Goal: Information Seeking & Learning: Learn about a topic

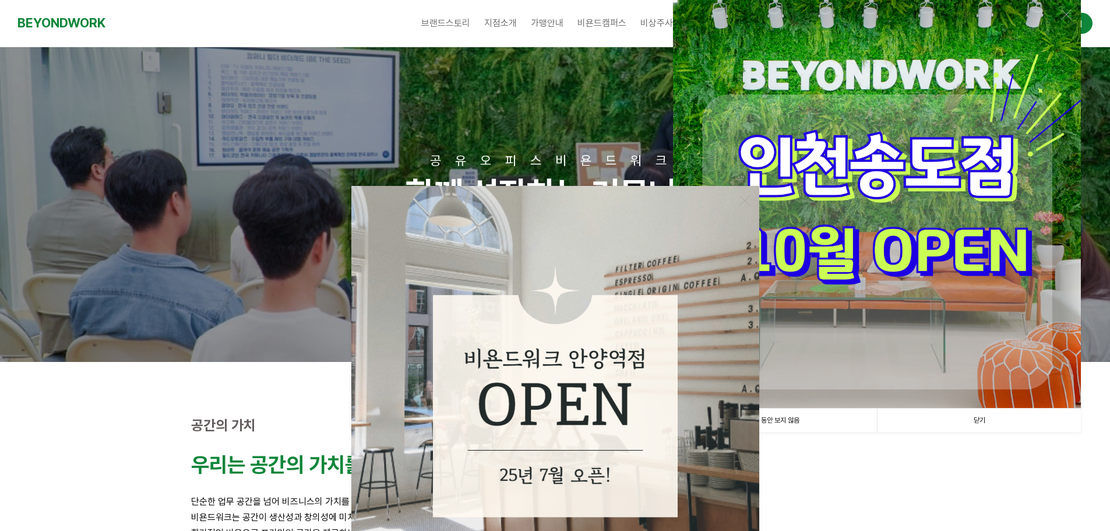
scroll to position [175, 0]
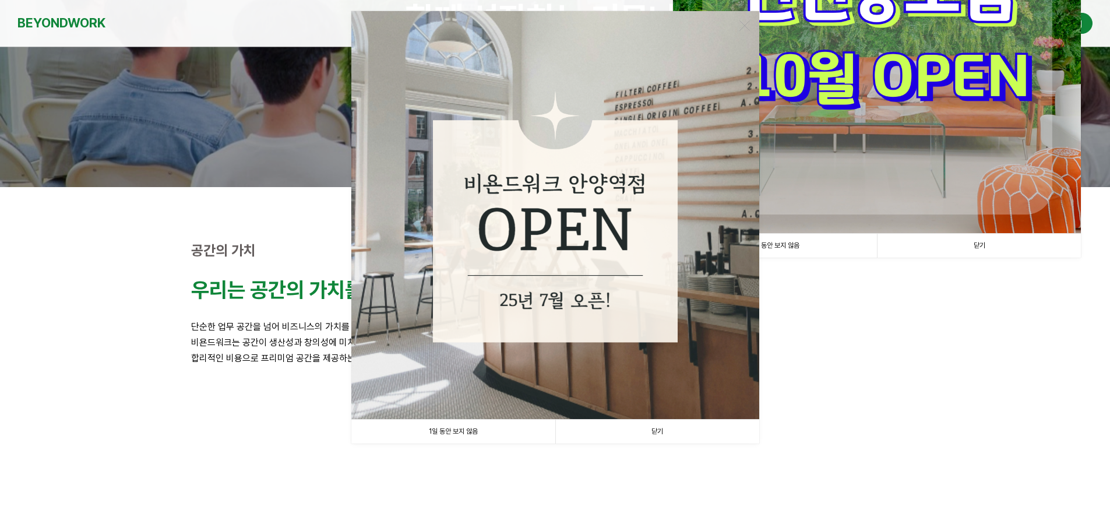
drag, startPoint x: 653, startPoint y: 430, endPoint x: 660, endPoint y: 430, distance: 6.4
click at [653, 430] on link "닫기" at bounding box center [657, 432] width 204 height 24
click at [660, 434] on img at bounding box center [555, 502] width 213 height 163
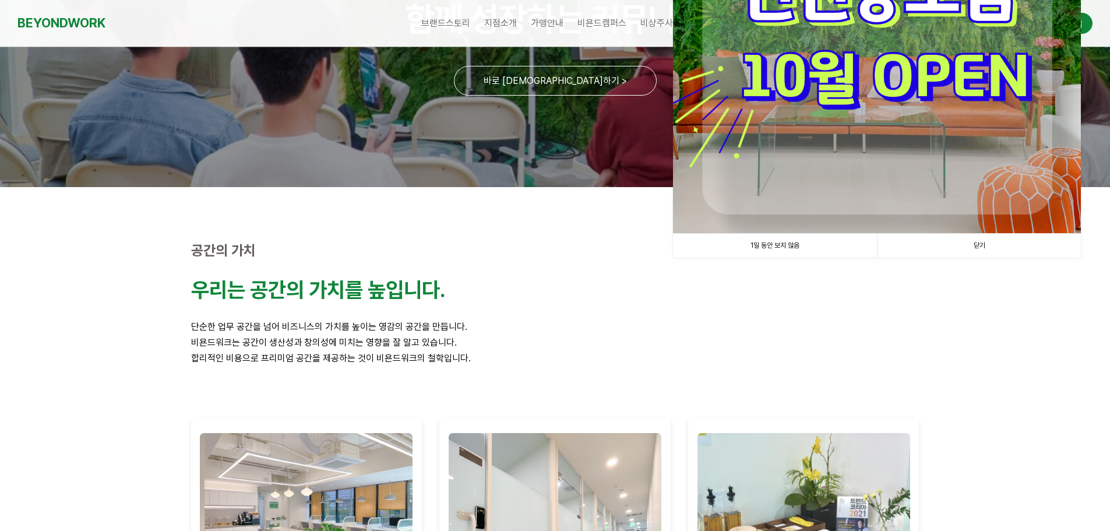
click at [983, 242] on link "닫기" at bounding box center [979, 246] width 204 height 24
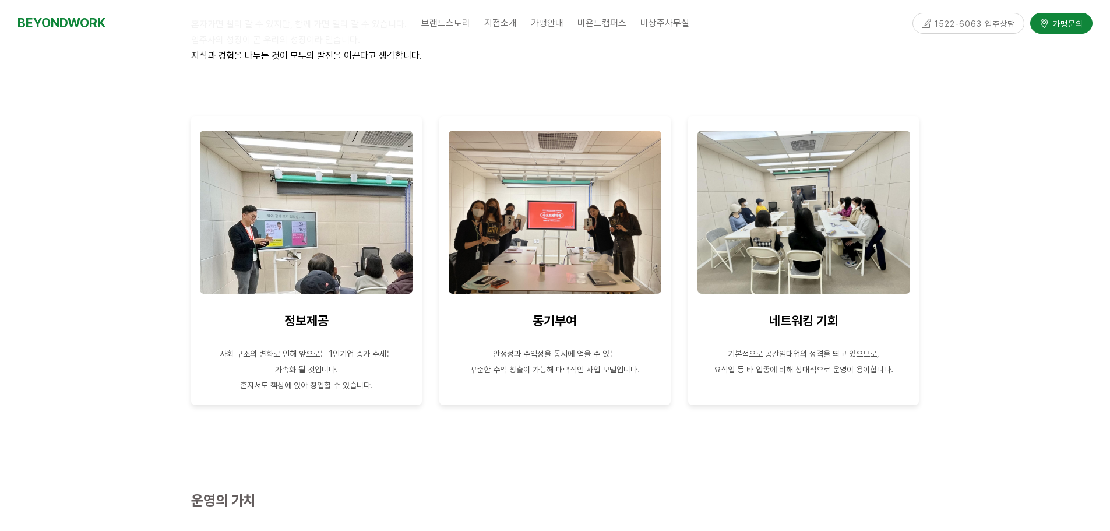
scroll to position [699, 0]
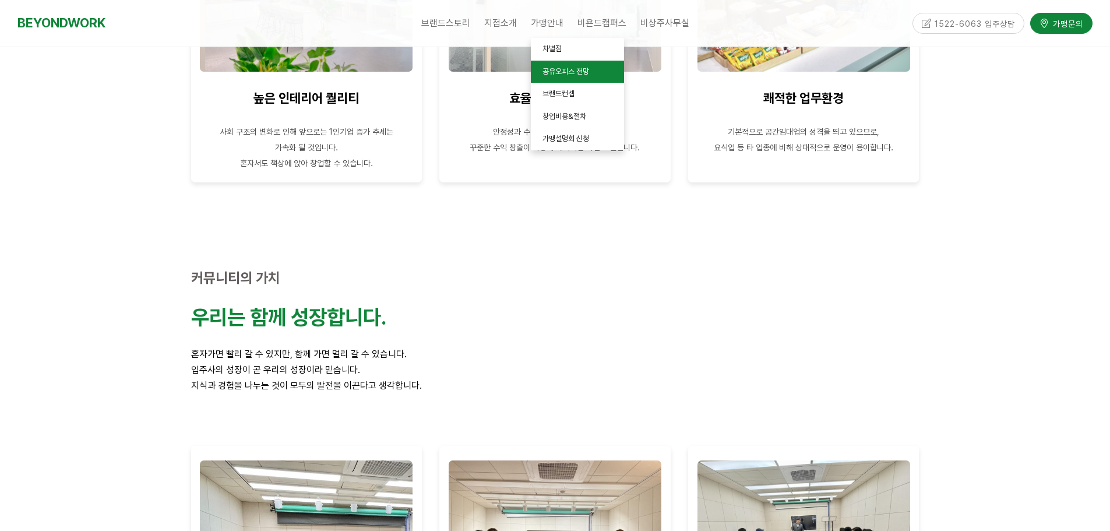
click at [564, 72] on span "공유오피스 전망" at bounding box center [566, 71] width 47 height 9
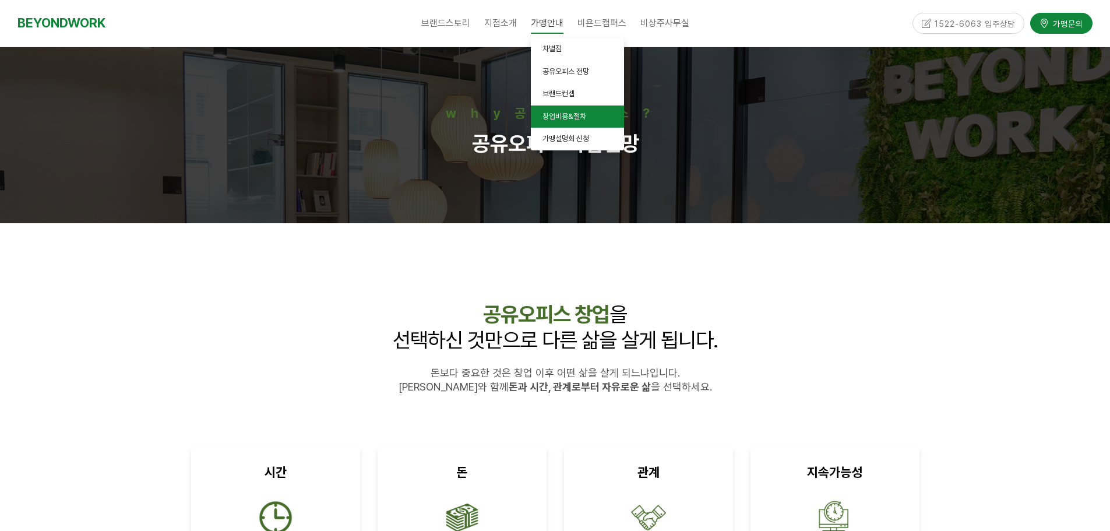
click at [560, 117] on span "창업비용&절차" at bounding box center [565, 116] width 44 height 9
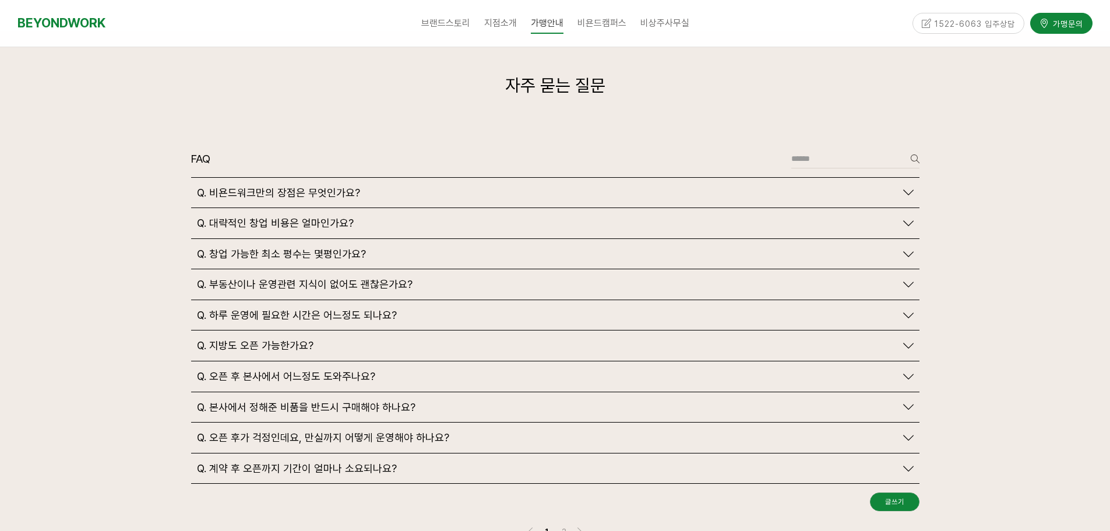
scroll to position [2681, 0]
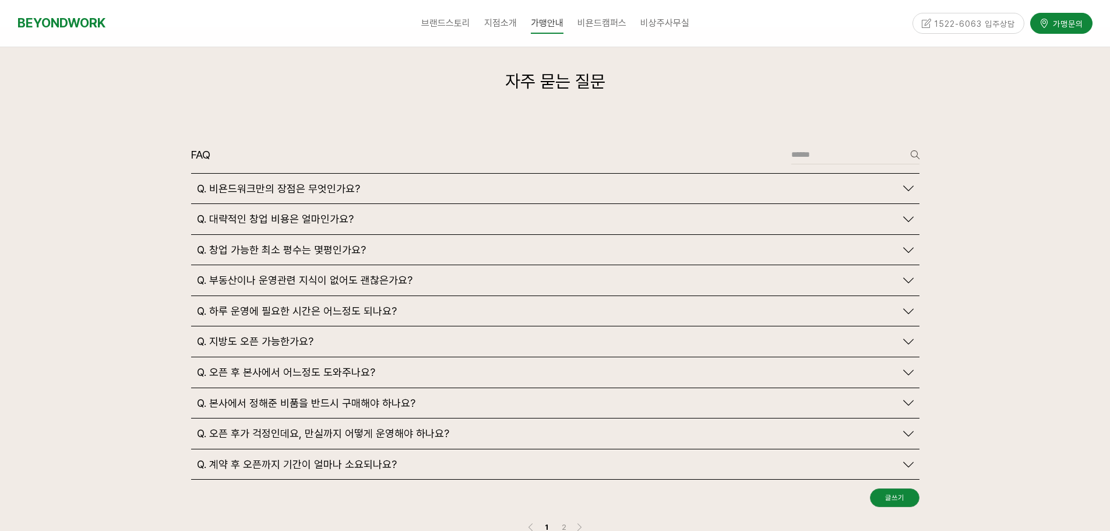
click at [290, 213] on span "Q. 대략적인 창업 비용은 얼마인가요?" at bounding box center [275, 219] width 157 height 13
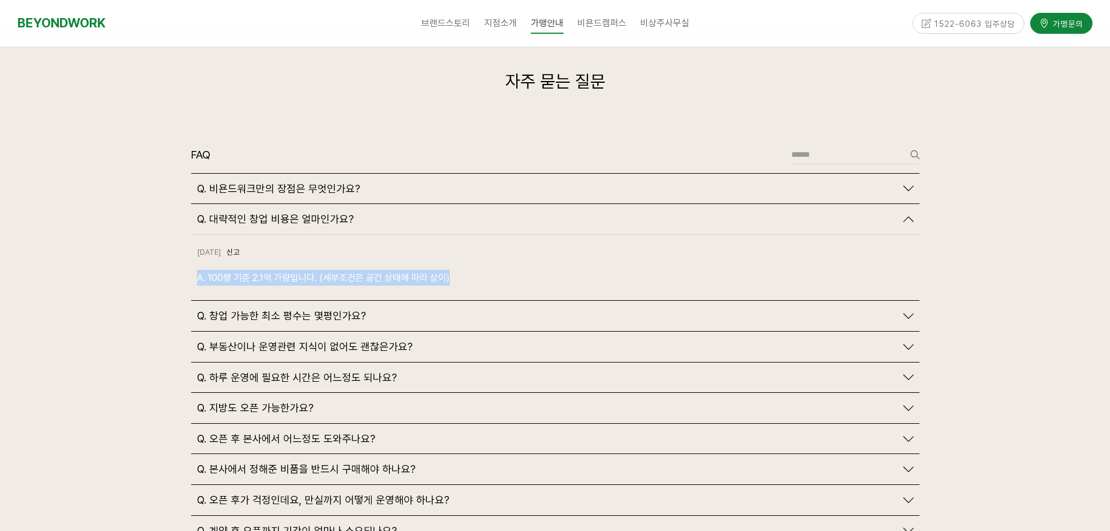
drag, startPoint x: 183, startPoint y: 251, endPoint x: 514, endPoint y: 248, distance: 330.5
click at [514, 248] on div "FAQ 글쓰기 검색 Q. 비욘드워크만의 장점은 무엇인가요? 2024-10-18 1 2" at bounding box center [555, 379] width 746 height 486
click at [128, 256] on div at bounding box center [555, 324] width 1110 height 595
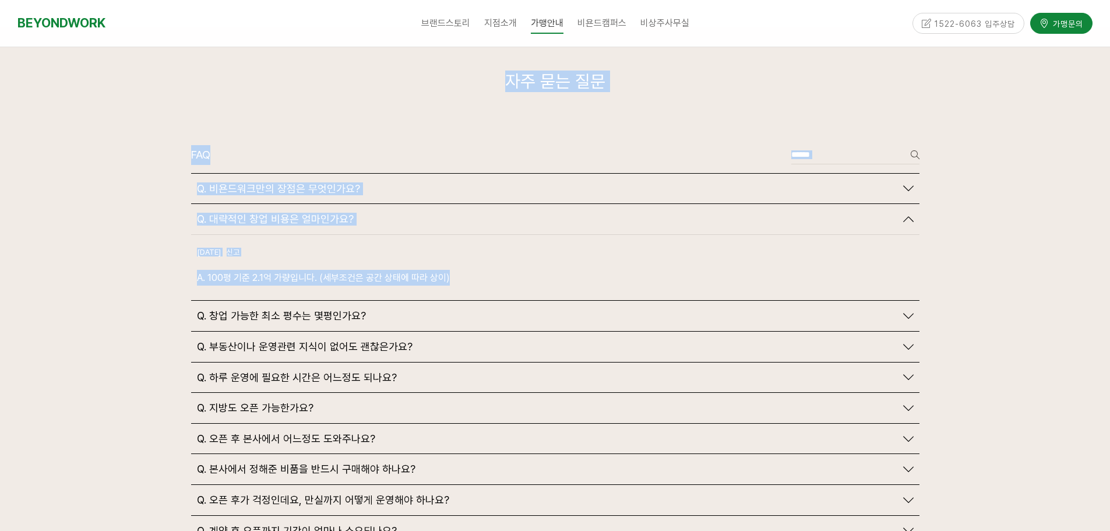
drag, startPoint x: 340, startPoint y: 256, endPoint x: 575, endPoint y: 257, distance: 234.9
click at [575, 256] on div "자주 묻는 질문 FAQ 글쓰기 검색 Q. 비욘드워크만의 장점은 무엇인가요? 1" at bounding box center [555, 324] width 1110 height 595
click at [575, 270] on p "A. 100평 기준 2.1억 가량입니다. (세부조건은 공간 상태에 따라 상이)" at bounding box center [555, 278] width 717 height 16
drag, startPoint x: 522, startPoint y: 263, endPoint x: 156, endPoint y: 247, distance: 365.9
click at [156, 247] on div "자주 묻는 질문 FAQ 글쓰기 검색 Q. 비욘드워크만의 장점은 무엇인가요? 1" at bounding box center [555, 324] width 1110 height 595
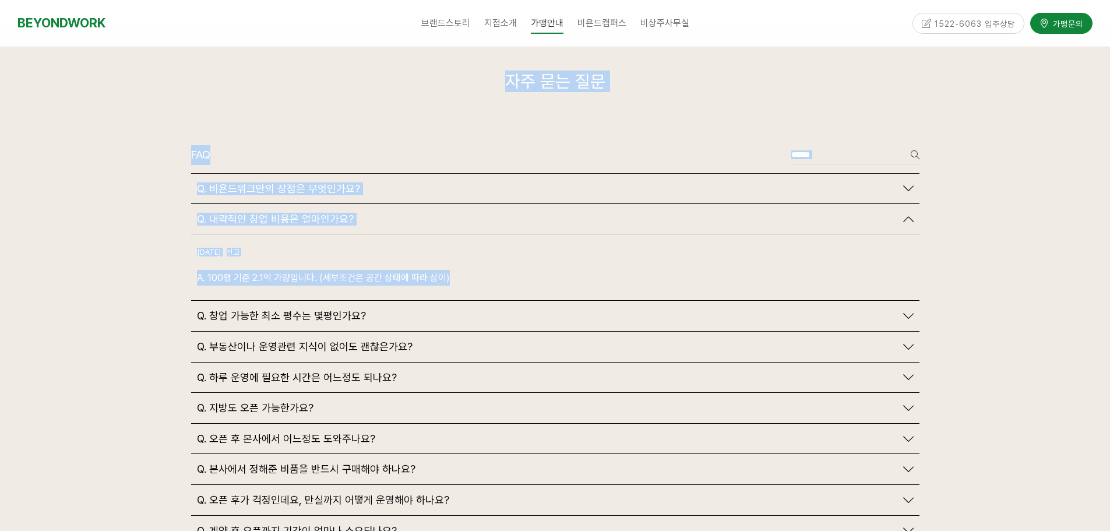
click at [156, 247] on div at bounding box center [555, 324] width 1110 height 595
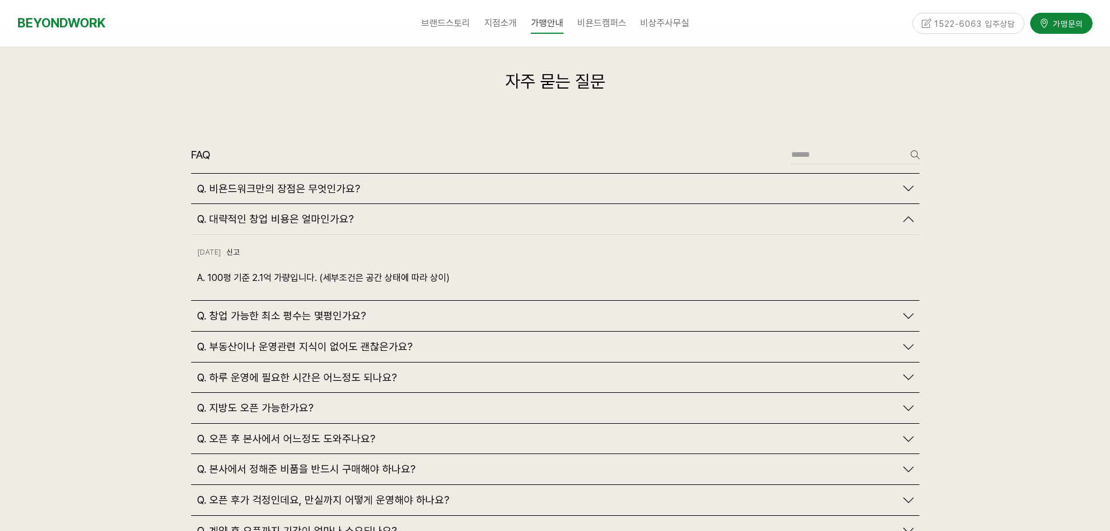
click at [267, 301] on div "Q. 창업 가능한 최소 평수는 몇평인가요?" at bounding box center [555, 316] width 729 height 30
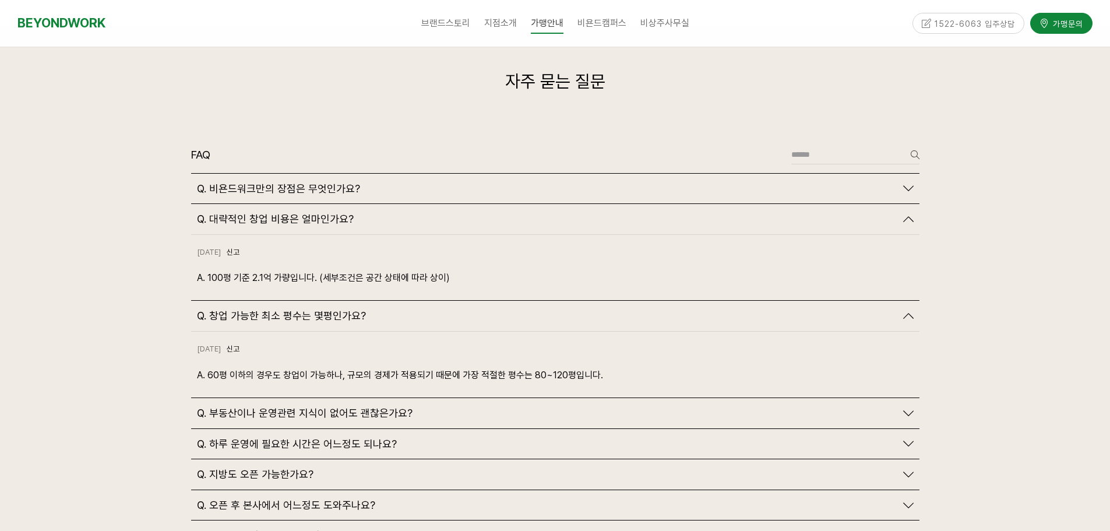
click at [264, 310] on span "Q. 창업 가능한 최소 평수는 몇평인가요?" at bounding box center [281, 316] width 169 height 13
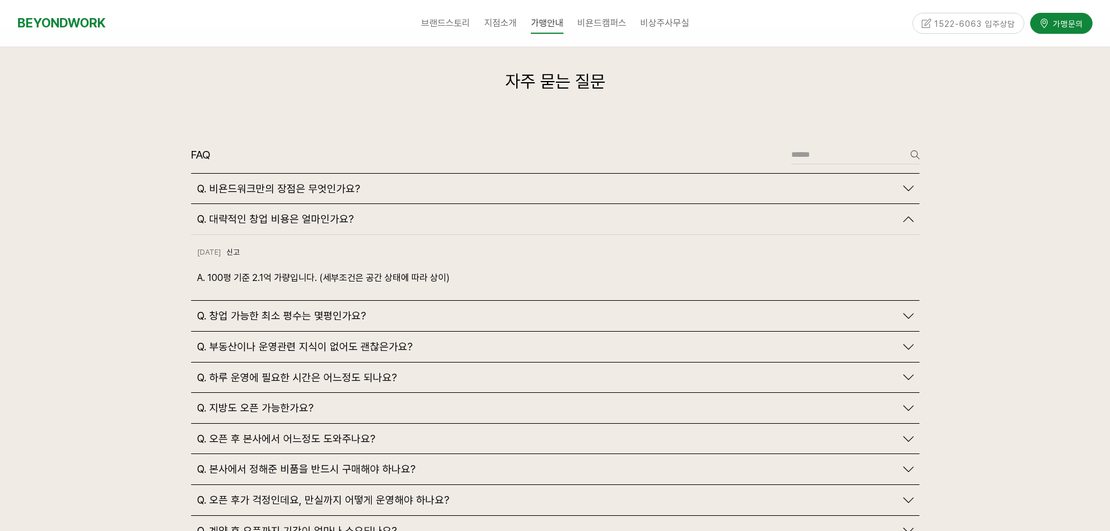
click at [275, 301] on div "Q. 창업 가능한 최소 평수는 몇평인가요?" at bounding box center [555, 316] width 729 height 30
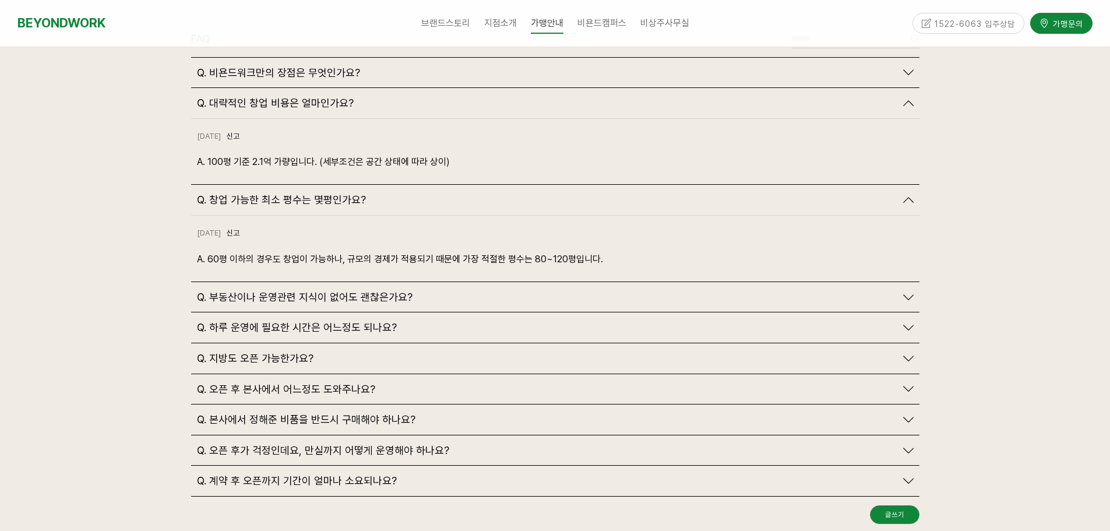
scroll to position [2798, 0]
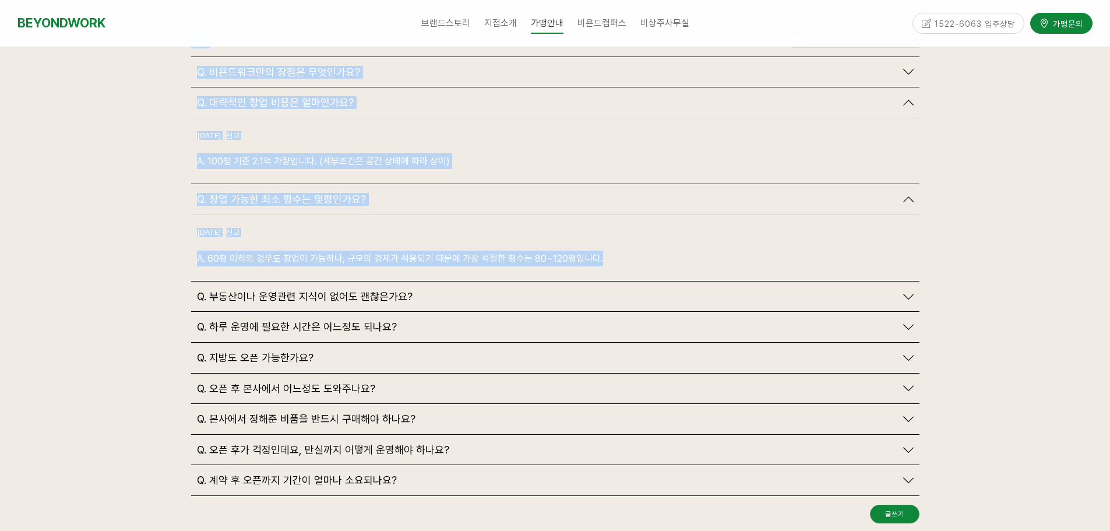
drag, startPoint x: 179, startPoint y: 236, endPoint x: 645, endPoint y: 236, distance: 465.7
click at [645, 236] on div "자주 묻는 질문 FAQ 글쓰기 검색 Q. 비욘드워크만의 장점은 무엇인가요? 1" at bounding box center [555, 240] width 1110 height 661
click at [626, 251] on p "A. 60평 이하의 경우도 창업이 가능하나, 규모의 경제가 적용되기 때문에 가장 적절한 평수는 80~120평입니다." at bounding box center [555, 259] width 717 height 16
drag, startPoint x: 508, startPoint y: 236, endPoint x: 112, endPoint y: 236, distance: 395.2
click at [112, 236] on div "자주 묻는 질문 FAQ 글쓰기 검색 Q. 비욘드워크만의 장점은 무엇인가요? 1" at bounding box center [555, 240] width 1110 height 661
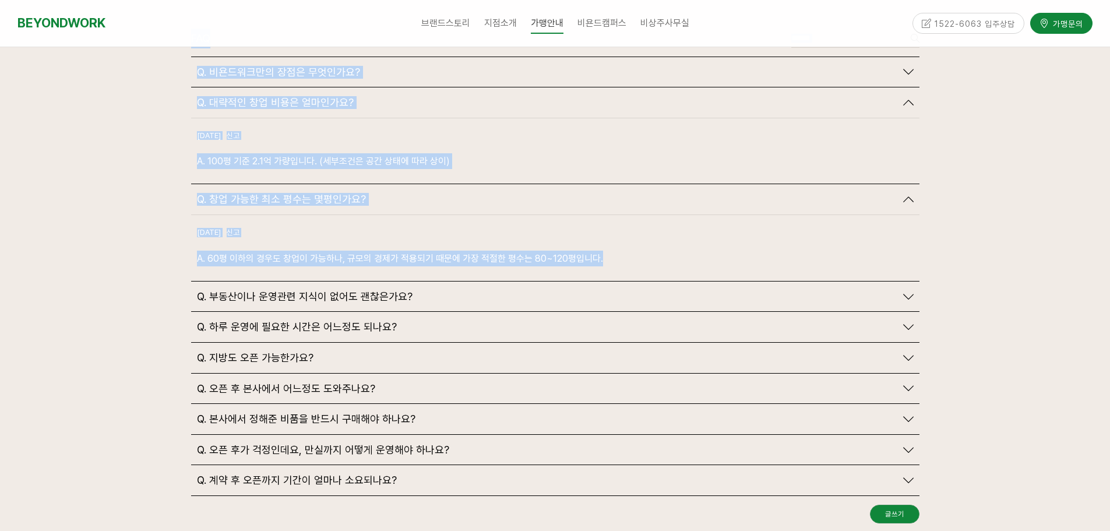
click at [112, 236] on div at bounding box center [555, 240] width 1110 height 661
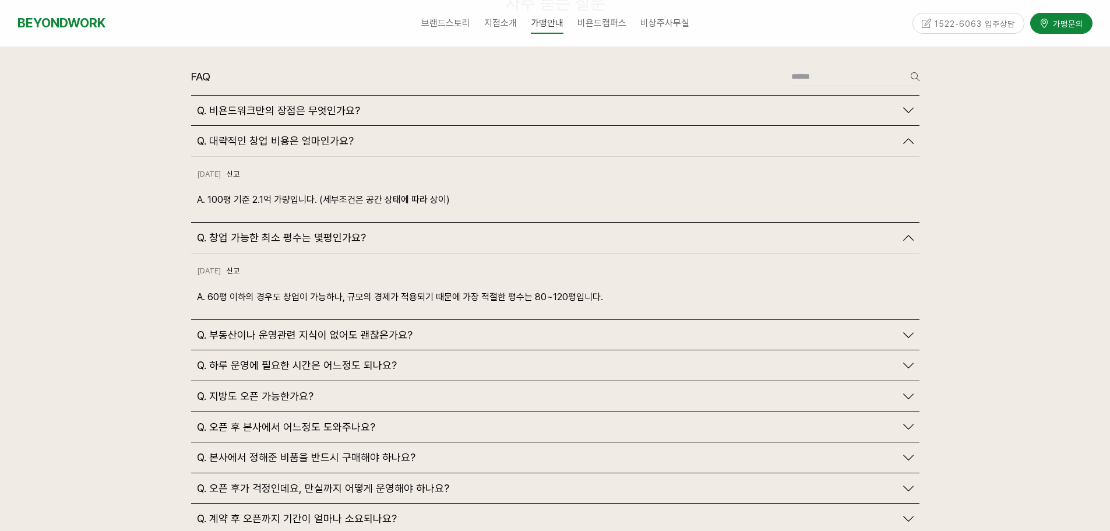
scroll to position [2740, 0]
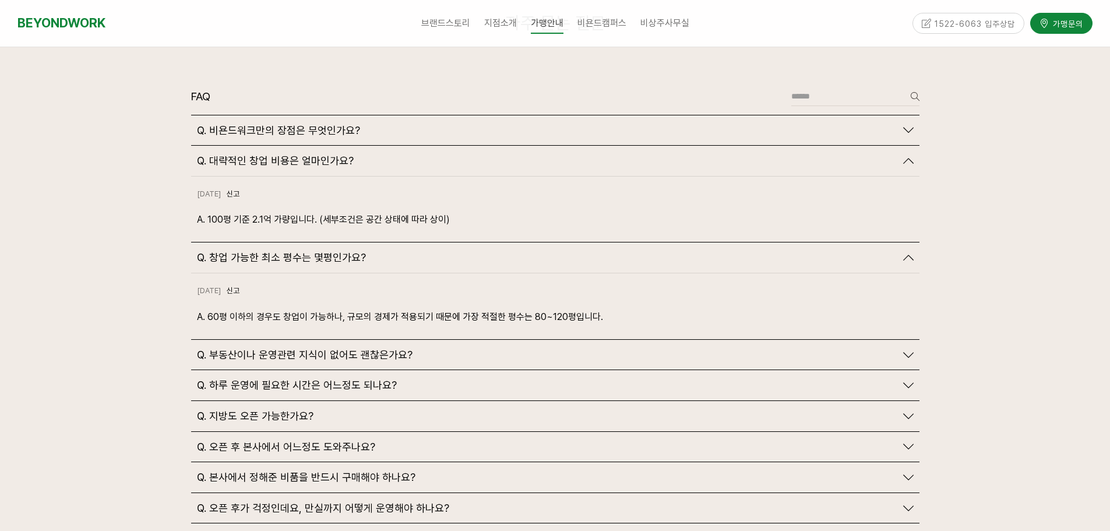
click at [294, 349] on span "Q. 부동산이나 운영관련 지식이 없어도 괜찮은가요?" at bounding box center [305, 355] width 216 height 13
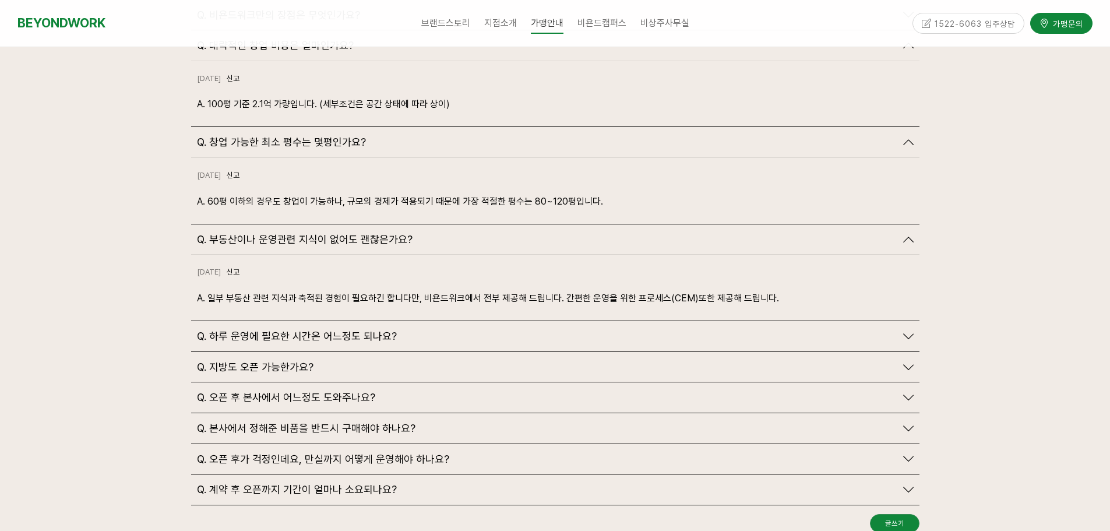
scroll to position [2856, 0]
click at [351, 329] on span "Q. 하루 운영에 필요한 시간은 어느정도 되나요?" at bounding box center [297, 335] width 200 height 13
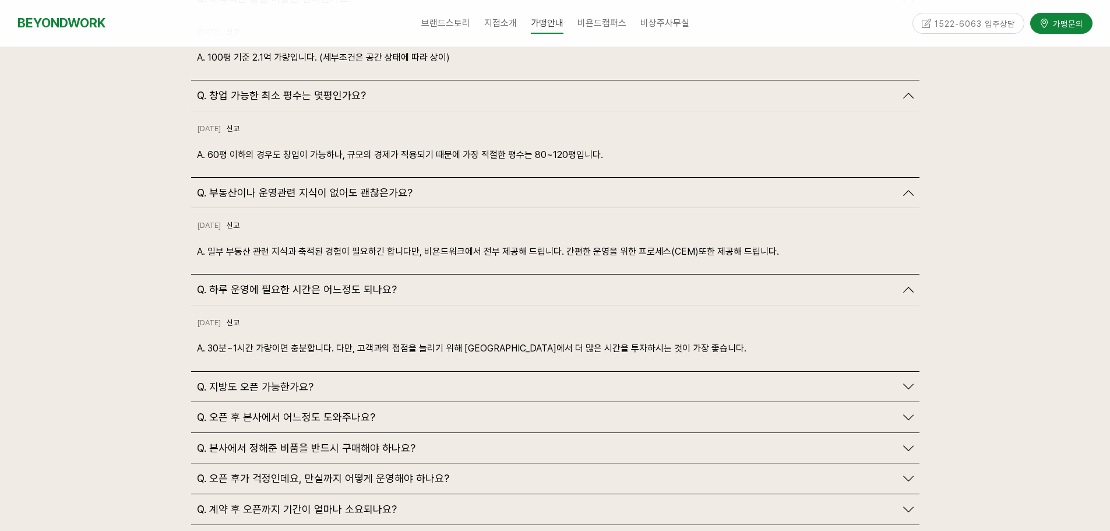
scroll to position [2973, 0]
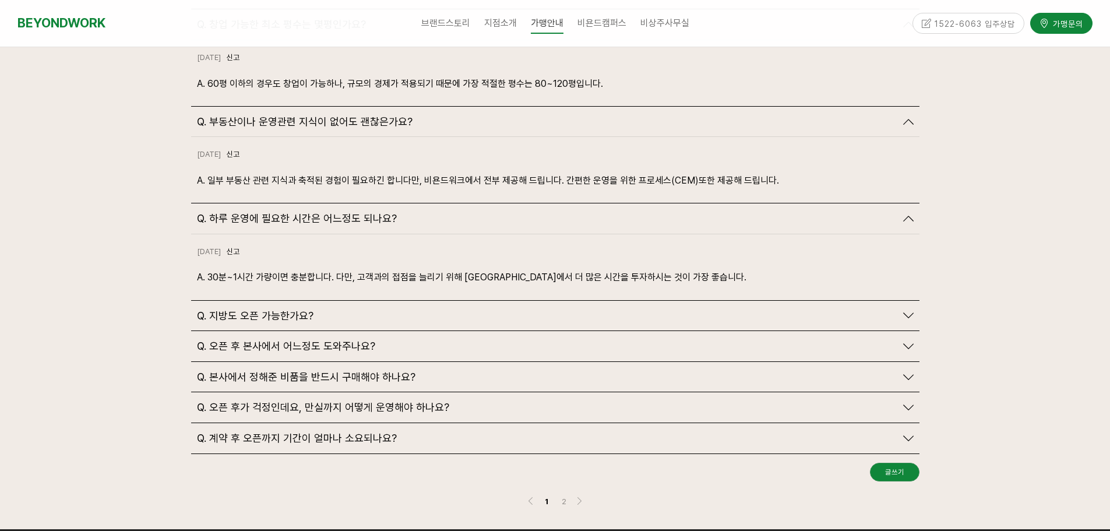
click at [294, 310] on span "Q. 지방도 오픈 가능한가요?" at bounding box center [255, 316] width 117 height 13
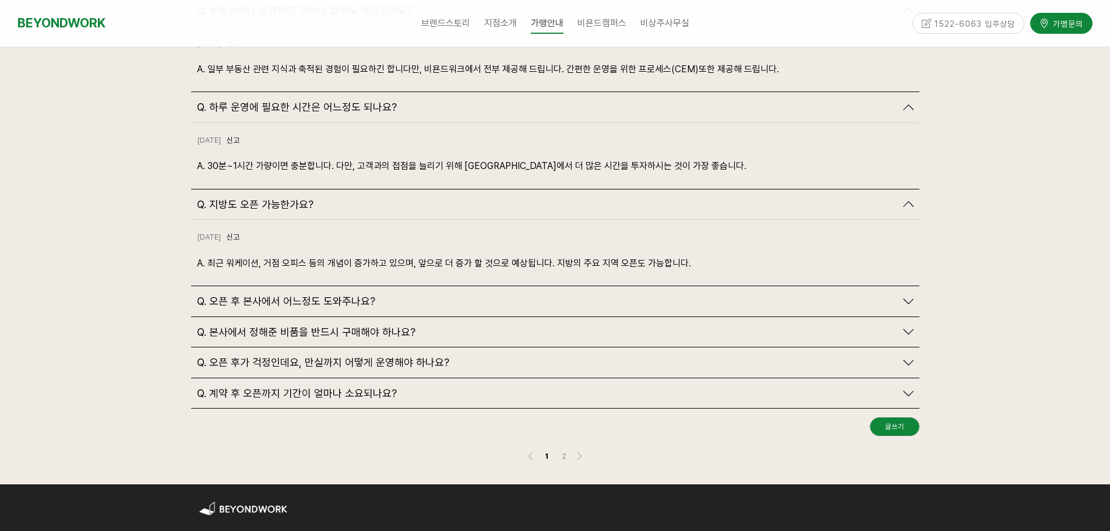
scroll to position [3089, 0]
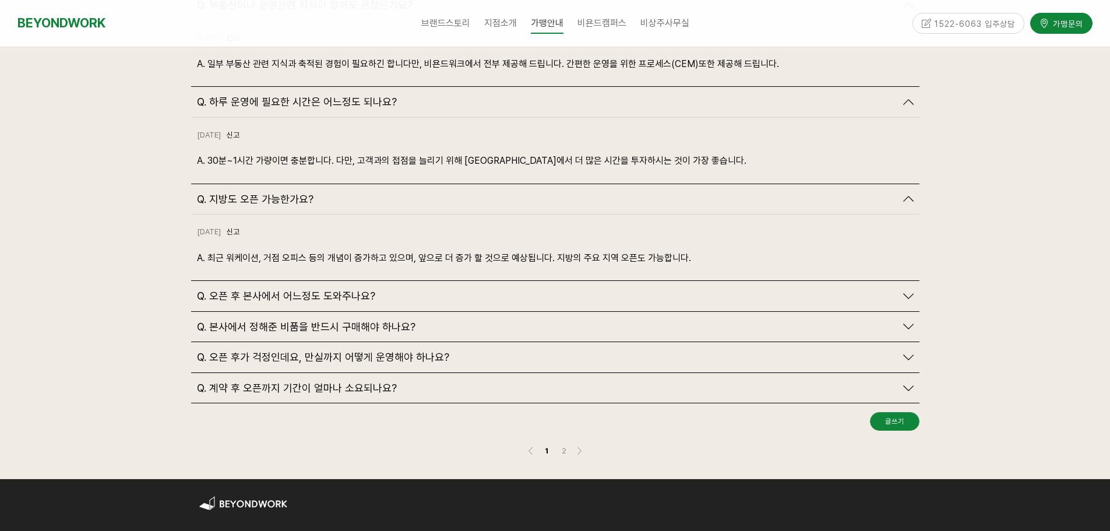
click at [350, 290] on span "Q. 오픈 후 본사에서 어느정도 도와주나요?" at bounding box center [286, 296] width 178 height 13
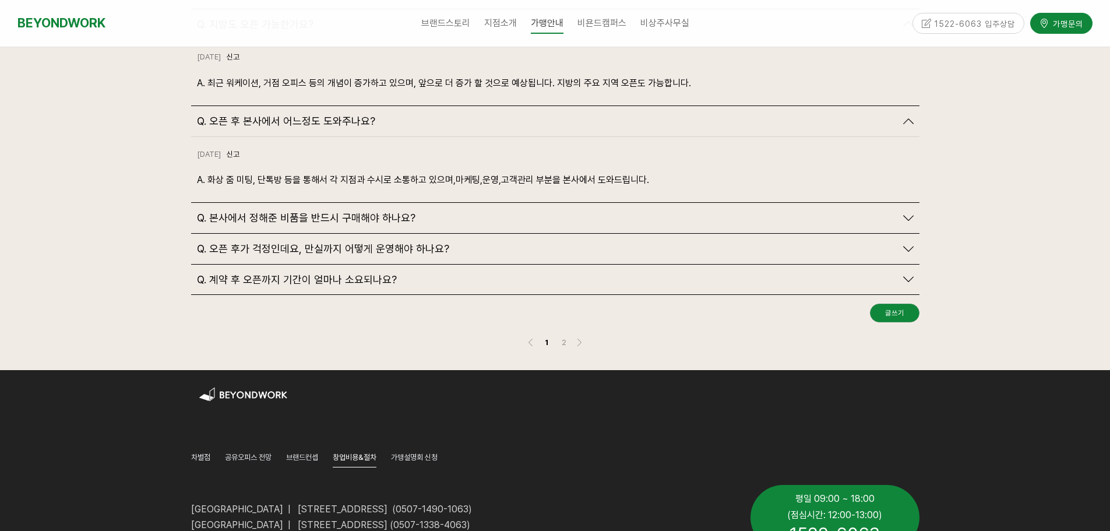
scroll to position [3031, 0]
